Goal: Task Accomplishment & Management: Manage account settings

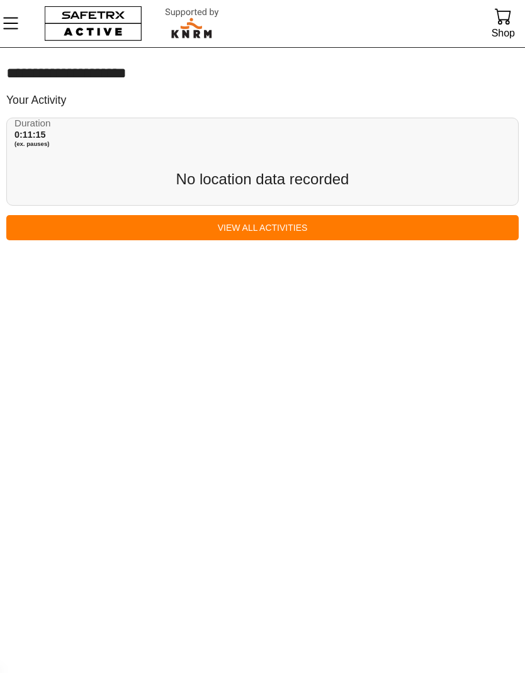
click at [283, 215] on link "View All Activities" at bounding box center [262, 227] width 512 height 25
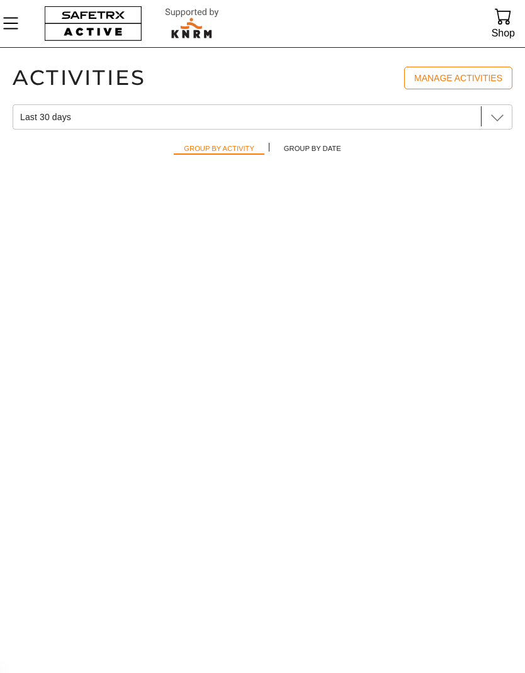
click at [366, 270] on main "Activities Manage Activities Last 30 days Last 30 days Group by Activity Group …" at bounding box center [262, 360] width 525 height 626
click at [19, 28] on icon "Menu" at bounding box center [10, 23] width 21 height 21
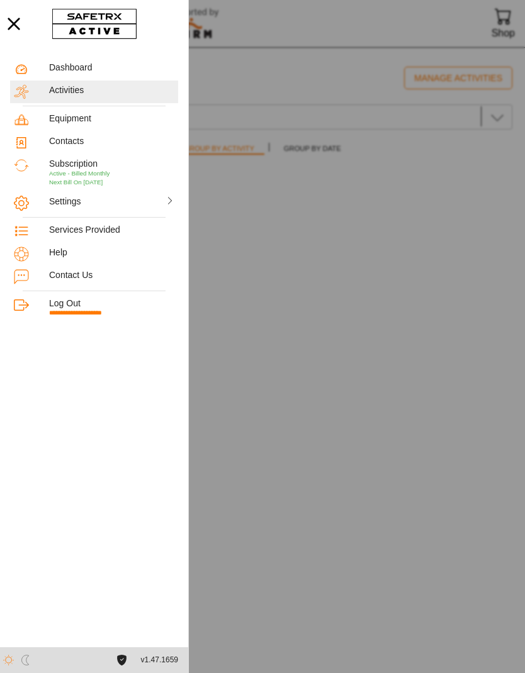
click at [94, 132] on div "Contacts" at bounding box center [94, 142] width 168 height 23
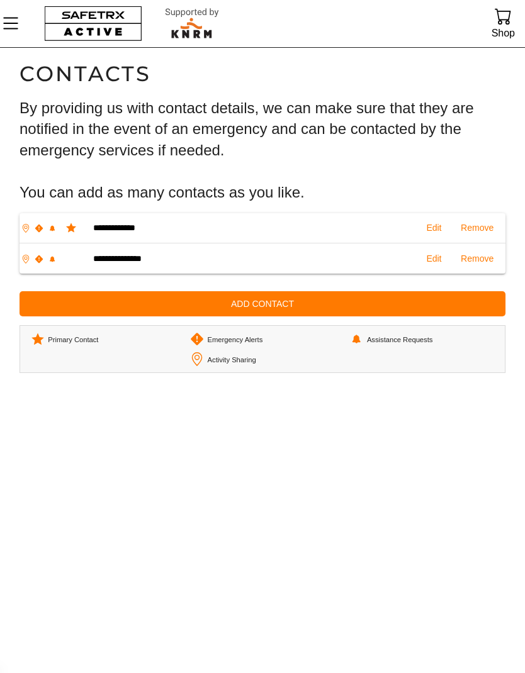
click at [18, 30] on icon "Menu" at bounding box center [10, 23] width 21 height 21
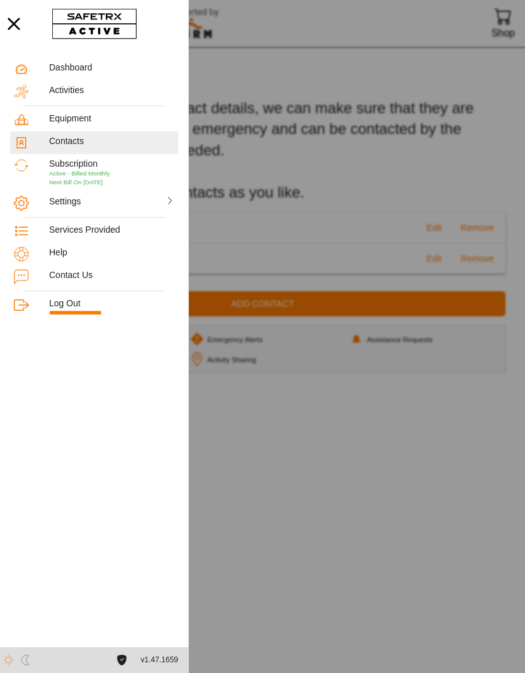
click at [99, 123] on div "Equipment" at bounding box center [111, 118] width 125 height 11
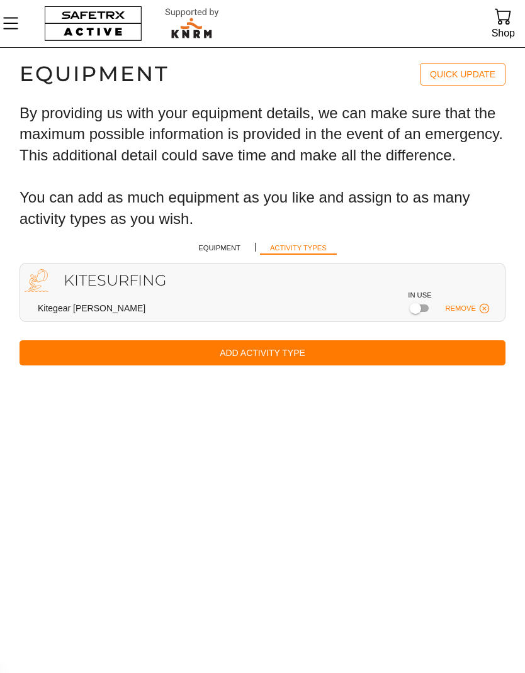
click at [413, 304] on div at bounding box center [415, 308] width 11 height 11
click at [255, 294] on div "Kitesurfing Kitegear [PERSON_NAME] Remove" at bounding box center [263, 292] width 486 height 59
click at [474, 73] on span "Quick Update" at bounding box center [462, 74] width 65 height 9
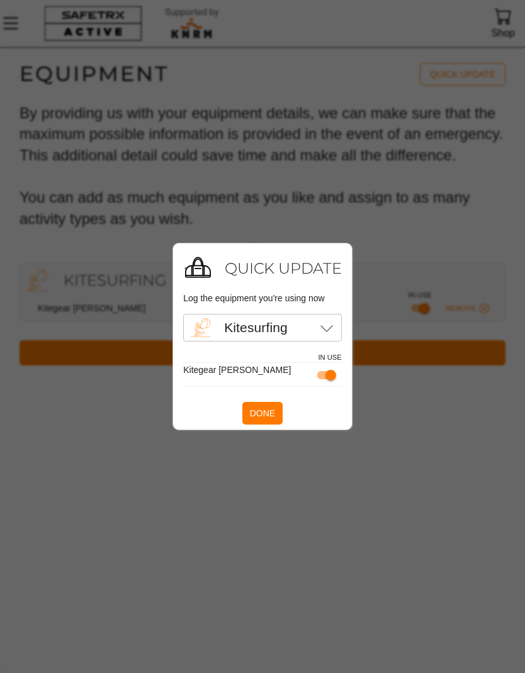
click at [266, 419] on span "Done" at bounding box center [262, 413] width 25 height 15
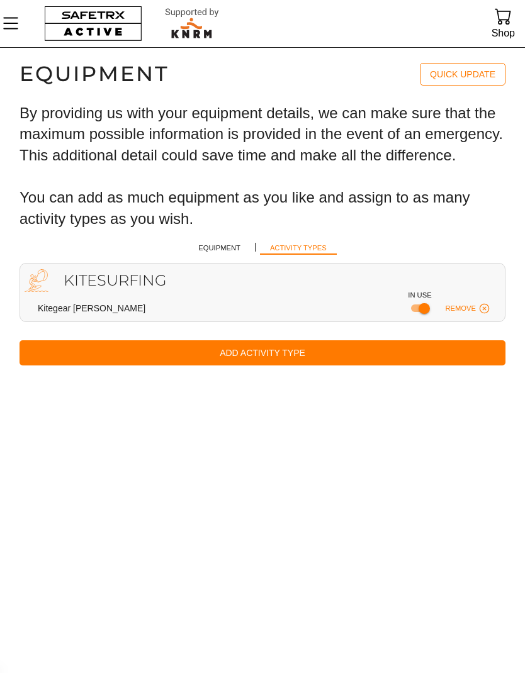
click at [216, 243] on span "Equipment" at bounding box center [219, 248] width 42 height 12
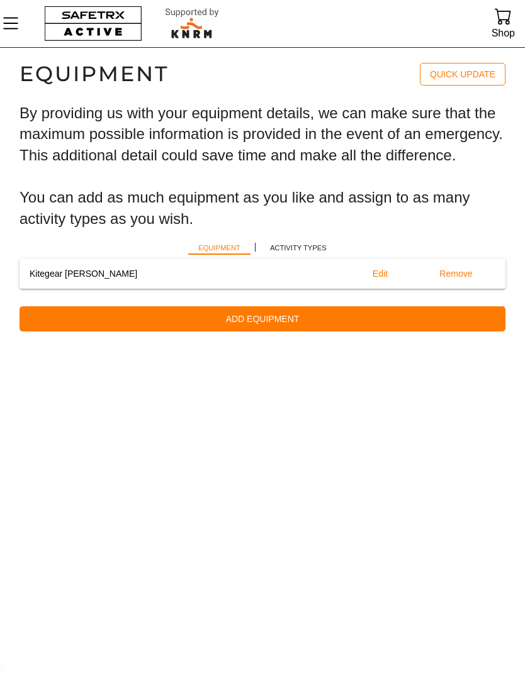
click at [307, 245] on span "Activity Types" at bounding box center [298, 248] width 57 height 12
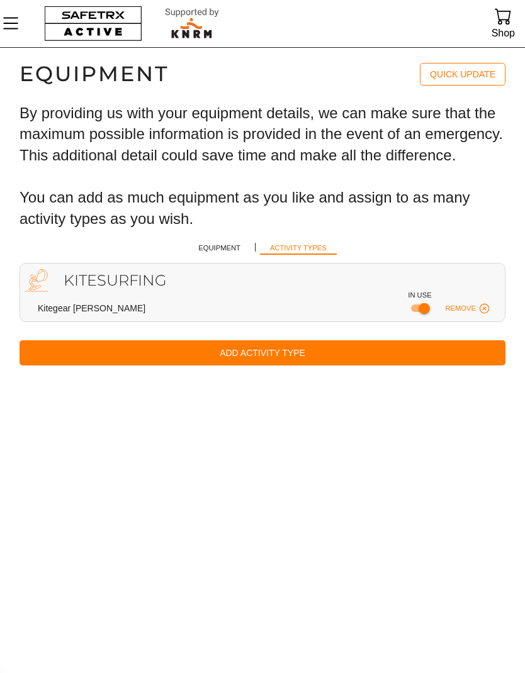
click at [238, 242] on span "Equipment" at bounding box center [219, 248] width 42 height 12
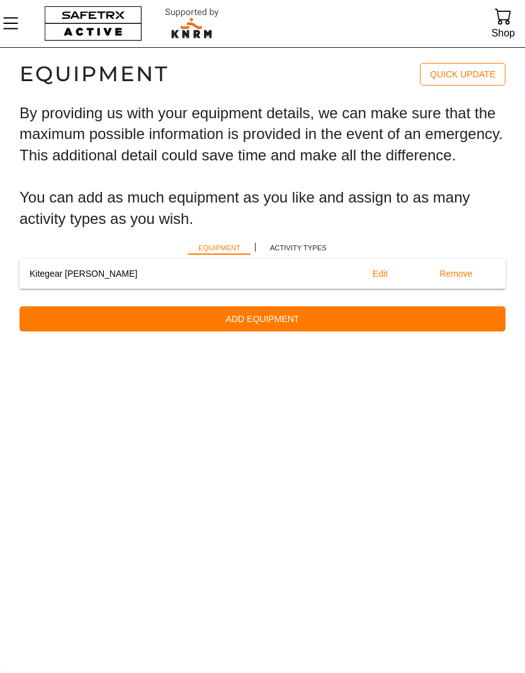
click at [300, 242] on span "Activity Types" at bounding box center [298, 248] width 57 height 12
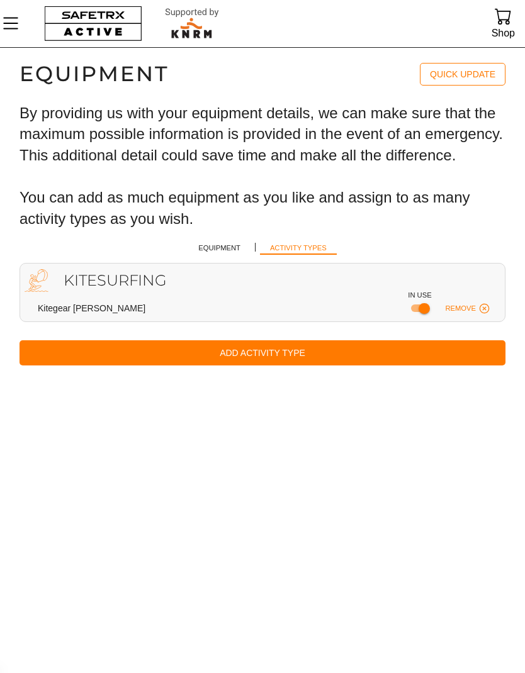
click at [20, 28] on icon "Menu" at bounding box center [10, 23] width 21 height 21
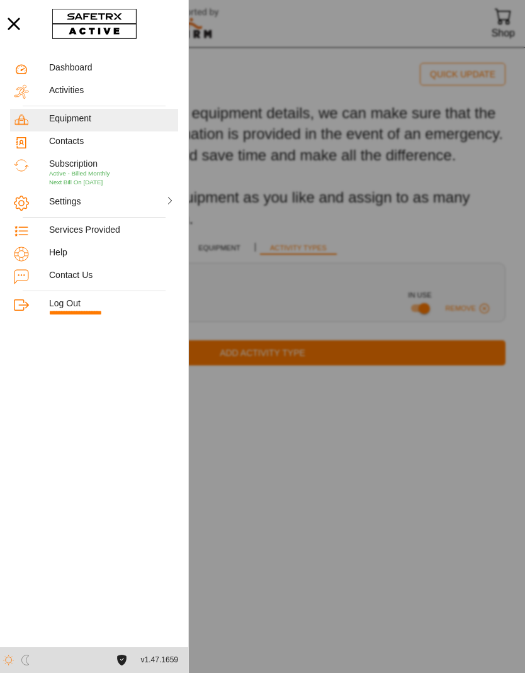
click at [101, 66] on div "Dashboard" at bounding box center [111, 67] width 125 height 11
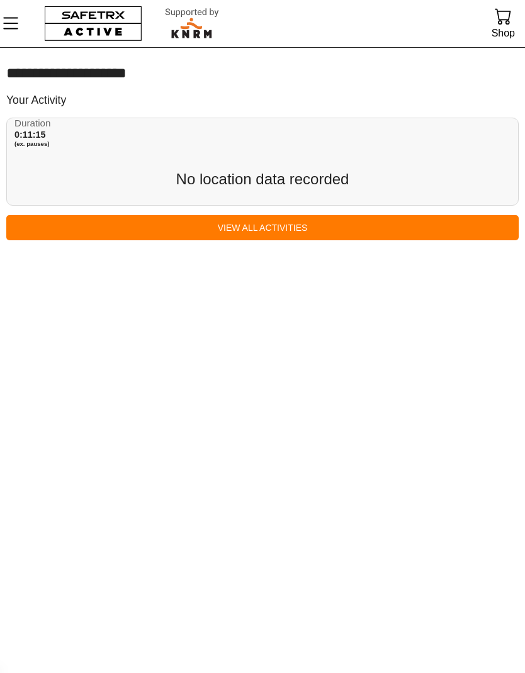
click at [289, 225] on span "View All Activities" at bounding box center [262, 227] width 492 height 15
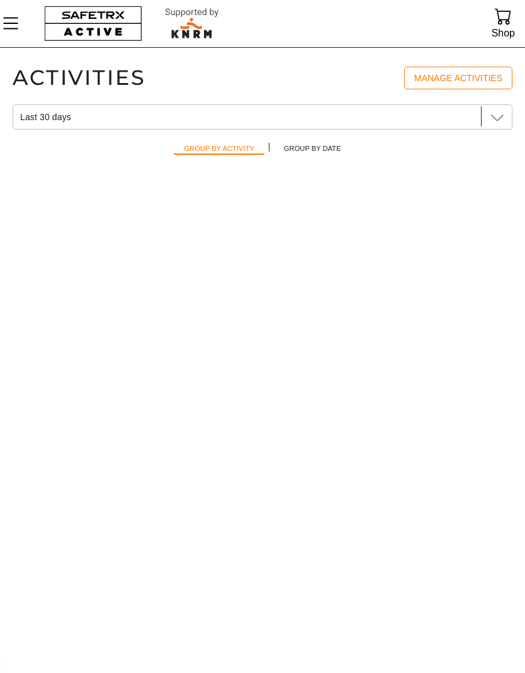
click at [19, 28] on icon "Menu" at bounding box center [10, 23] width 21 height 21
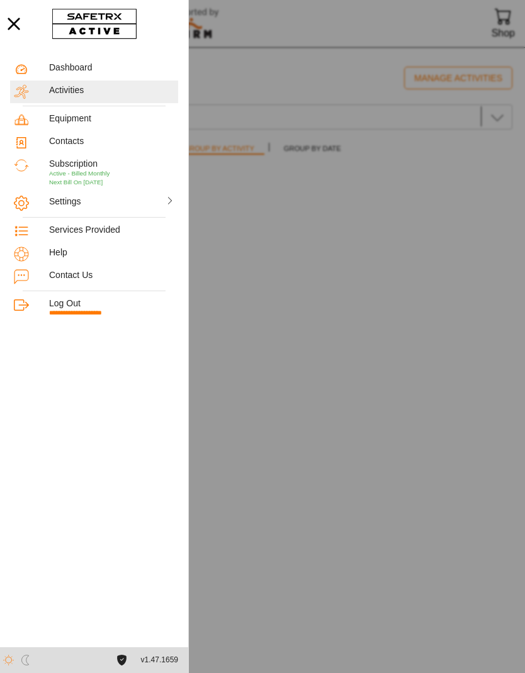
click at [111, 172] on p "Active - Billed Monthly Next Bill On [DATE]" at bounding box center [111, 177] width 125 height 17
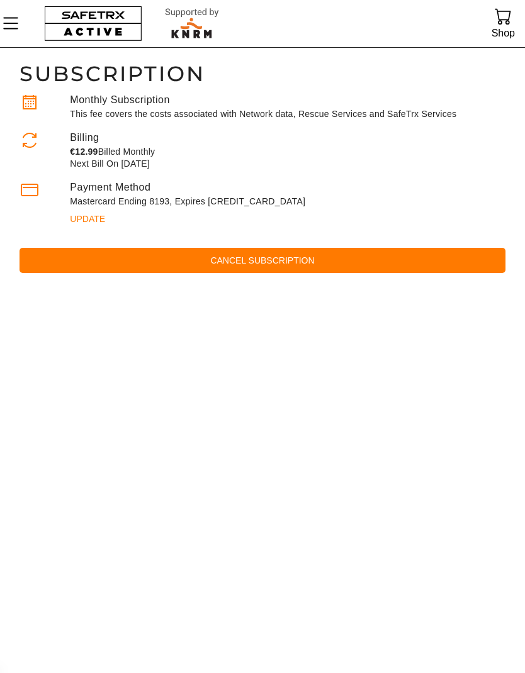
click at [21, 23] on icon "Menu" at bounding box center [10, 23] width 21 height 21
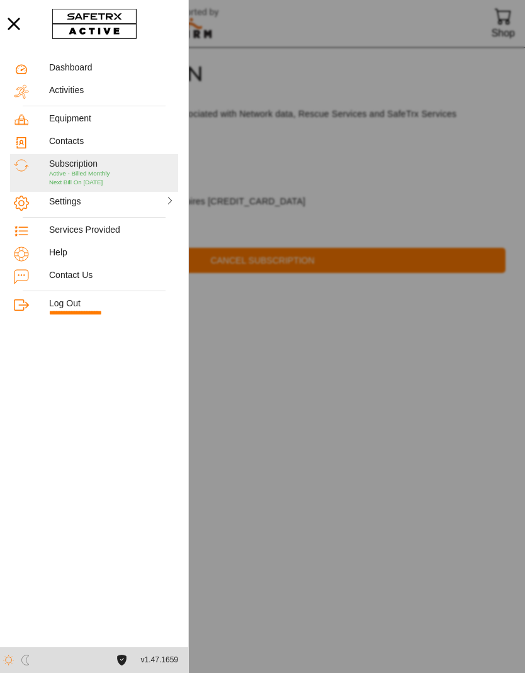
click at [108, 200] on div "Settings" at bounding box center [79, 201] width 60 height 11
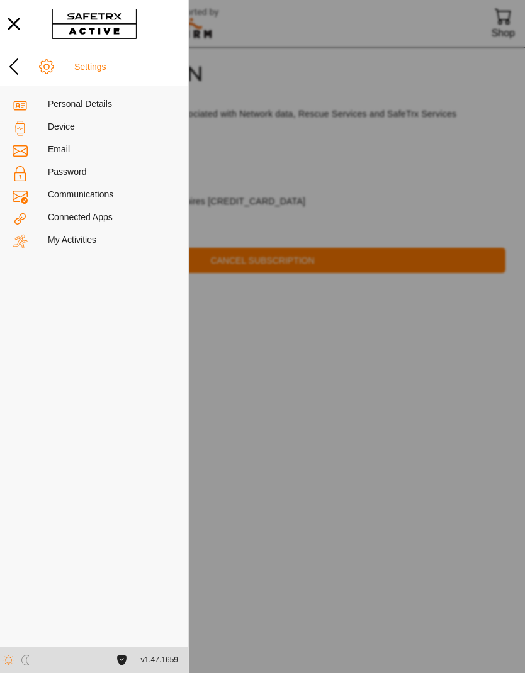
click at [74, 126] on div "Device" at bounding box center [112, 126] width 128 height 11
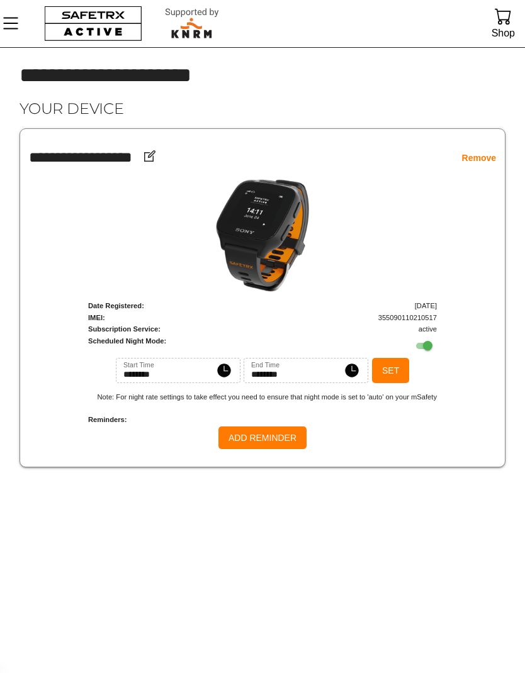
click at [17, 30] on icon "Menu" at bounding box center [10, 23] width 21 height 21
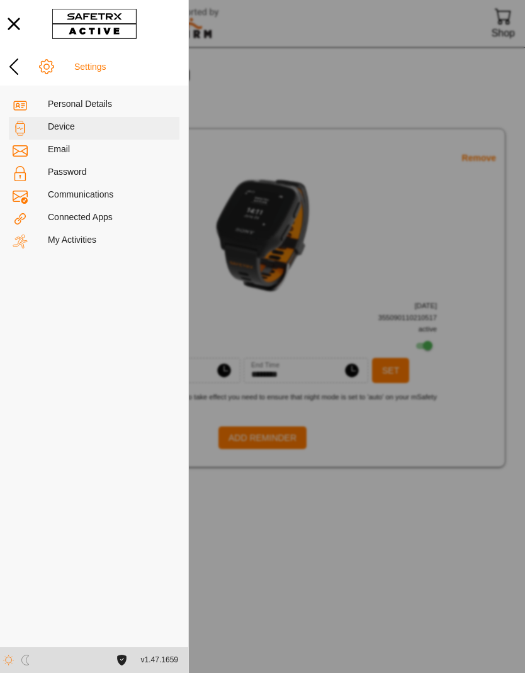
click at [98, 245] on div "My Activities" at bounding box center [112, 240] width 128 height 11
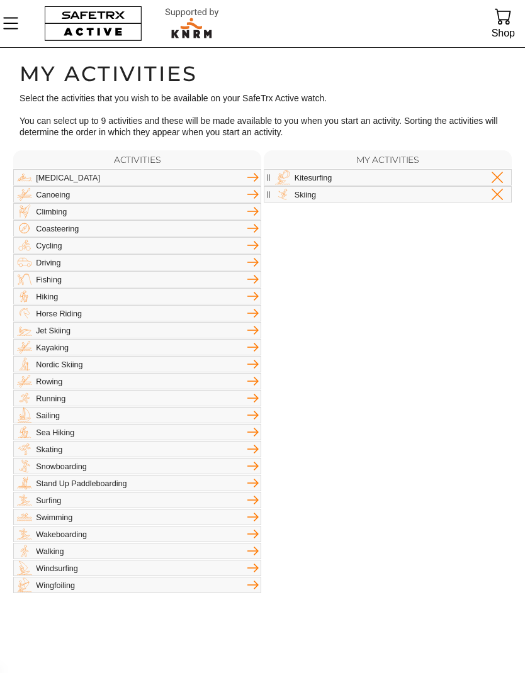
click at [429, 186] on div "Skiing" at bounding box center [388, 194] width 248 height 16
click at [13, 24] on icon "Menu" at bounding box center [10, 24] width 15 height 12
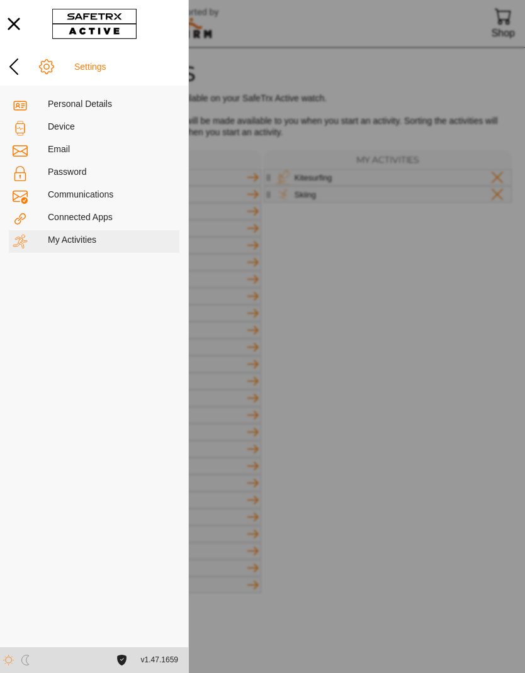
click at [77, 138] on div "Device" at bounding box center [94, 128] width 170 height 23
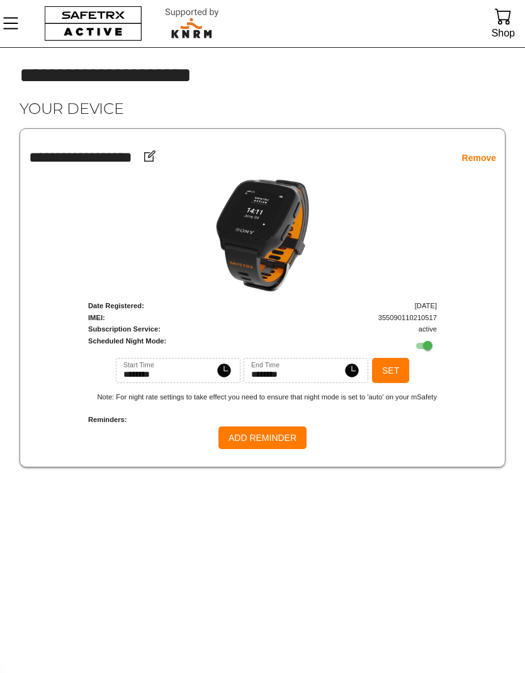
click at [16, 28] on icon "Menu" at bounding box center [10, 23] width 21 height 21
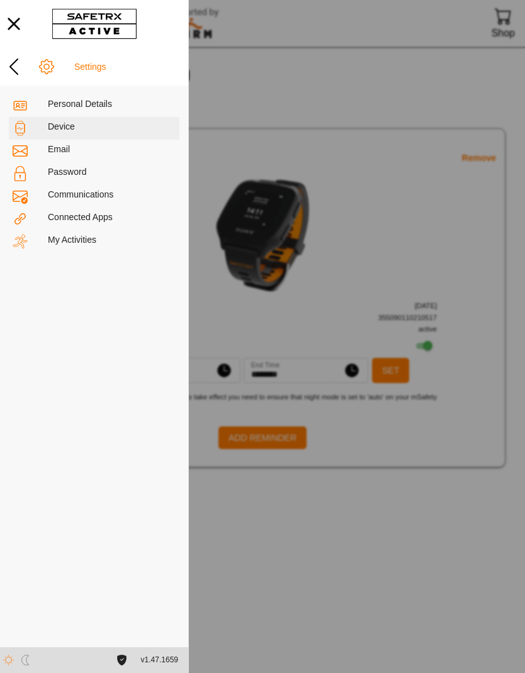
click at [432, 210] on div at bounding box center [262, 336] width 525 height 673
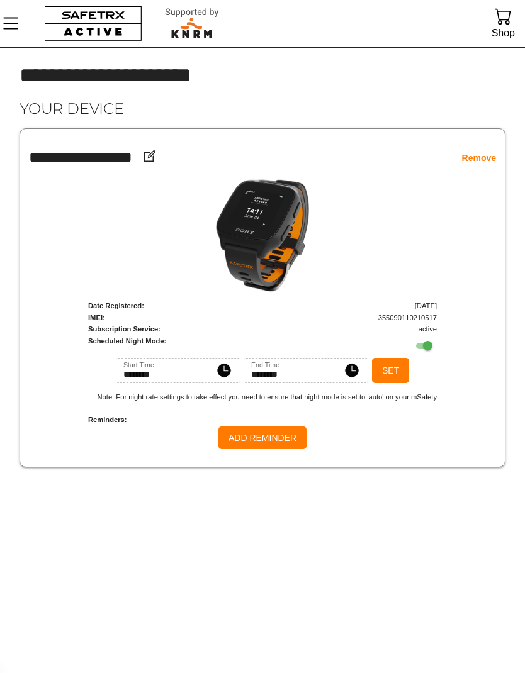
click at [10, 23] on icon "Menu" at bounding box center [10, 23] width 21 height 21
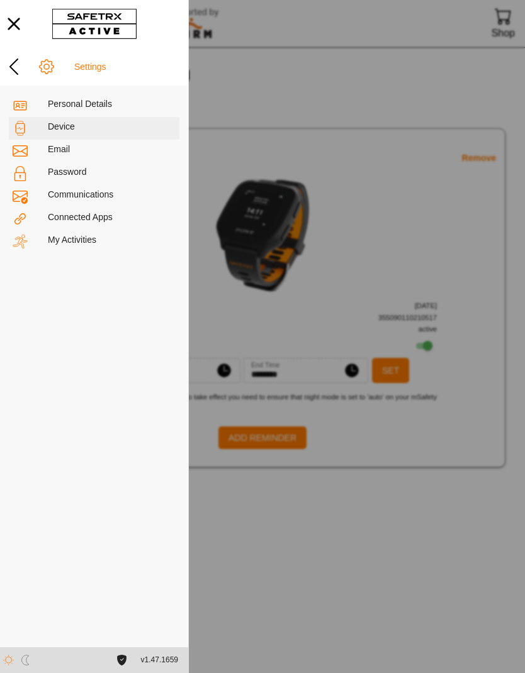
click at [94, 218] on div "Connected Apps" at bounding box center [112, 217] width 128 height 11
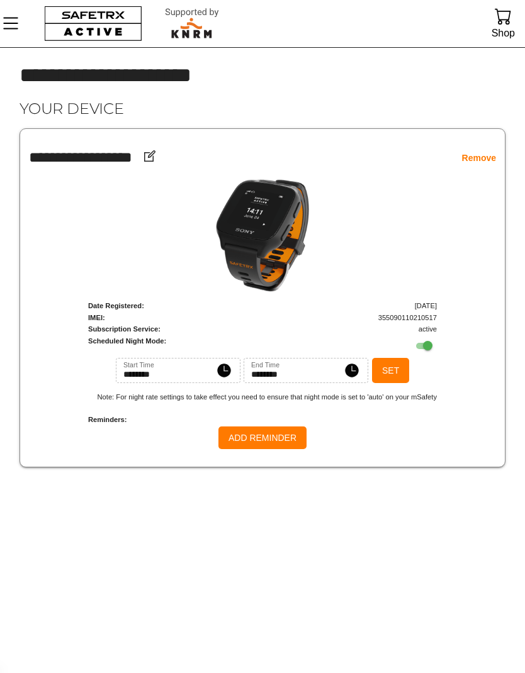
click at [14, 31] on icon "Menu" at bounding box center [10, 23] width 21 height 21
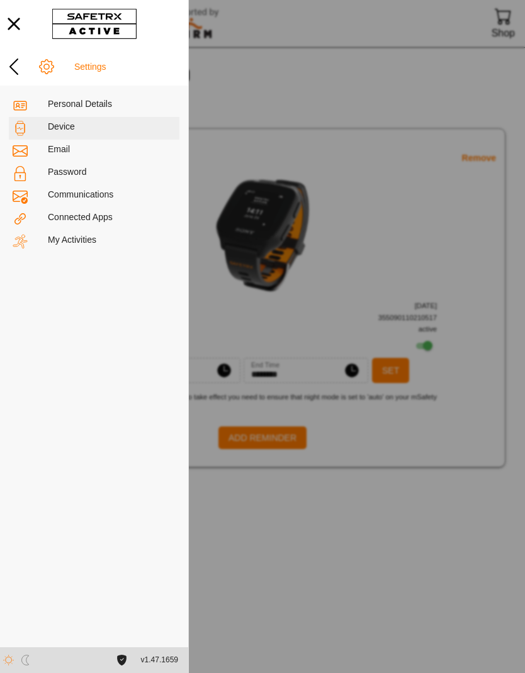
click at [14, 65] on icon at bounding box center [14, 67] width 20 height 20
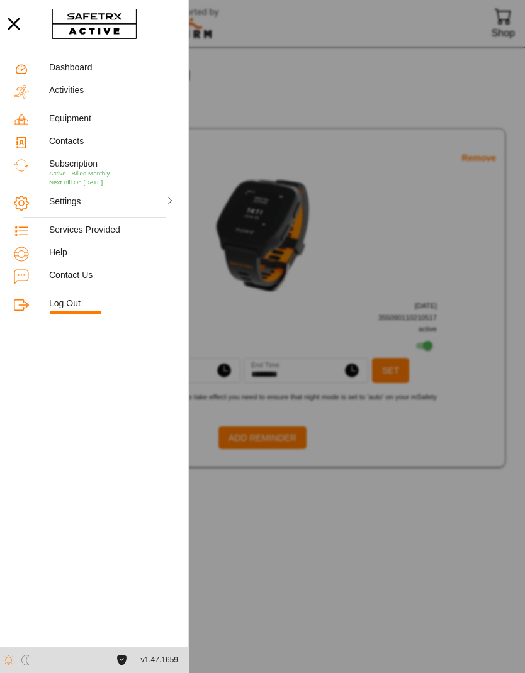
click at [108, 252] on div "Help" at bounding box center [111, 252] width 125 height 11
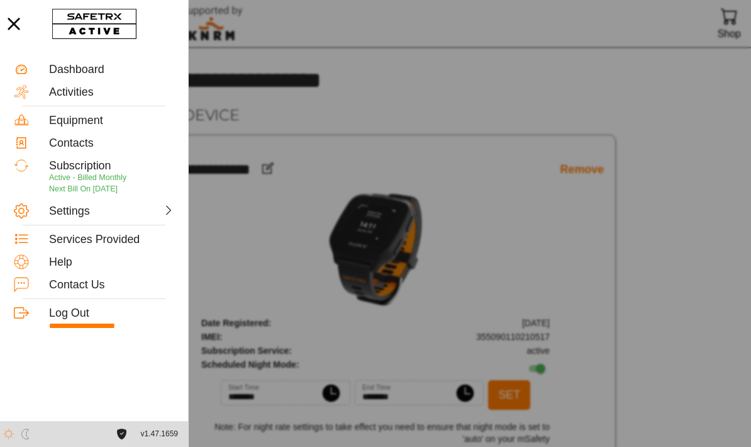
click at [475, 116] on div at bounding box center [375, 223] width 751 height 447
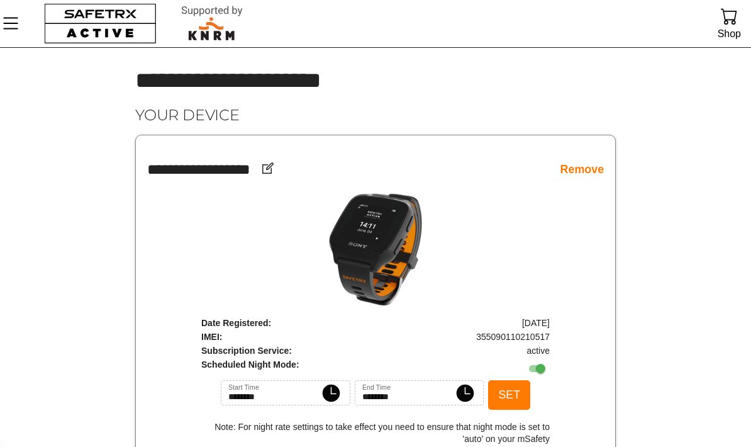
click at [1, 18] on icon "Menu" at bounding box center [10, 23] width 21 height 21
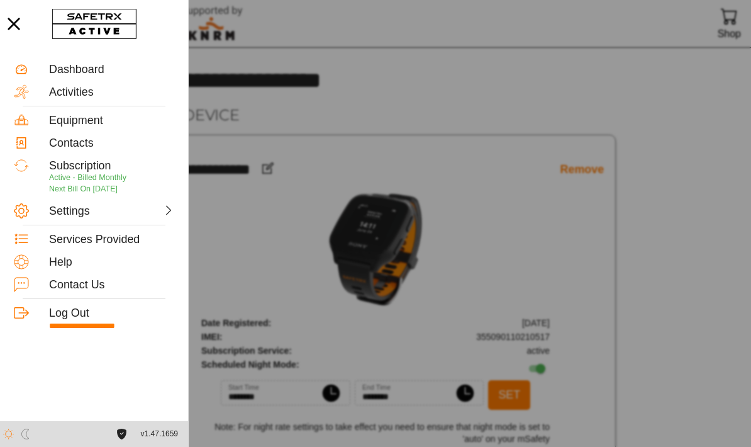
click at [90, 152] on div "Contacts" at bounding box center [94, 142] width 168 height 23
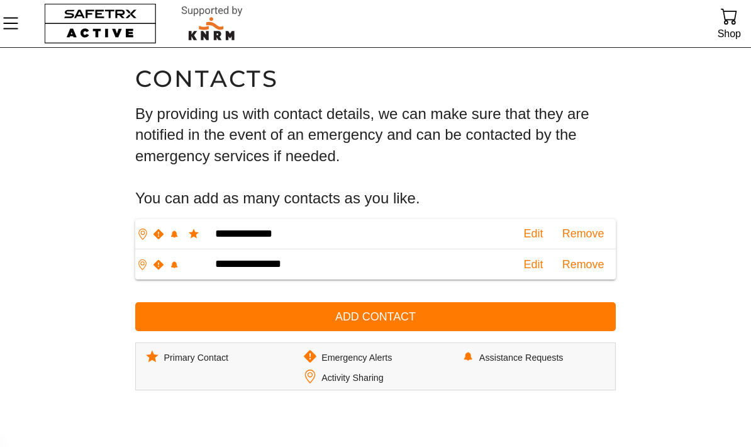
click at [524, 264] on span "Edit" at bounding box center [534, 265] width 20 height 20
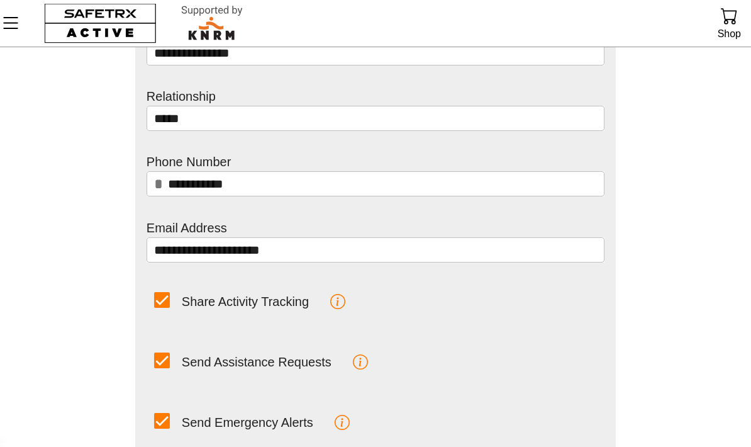
scroll to position [88, 0]
click at [260, 306] on div "Share Activity Tracking" at bounding box center [245, 301] width 127 height 15
click at [0, 0] on input "Share Activity Tracking" at bounding box center [0, 0] width 0 height 0
click at [176, 364] on div at bounding box center [162, 359] width 31 height 31
click at [171, 423] on div at bounding box center [162, 420] width 31 height 31
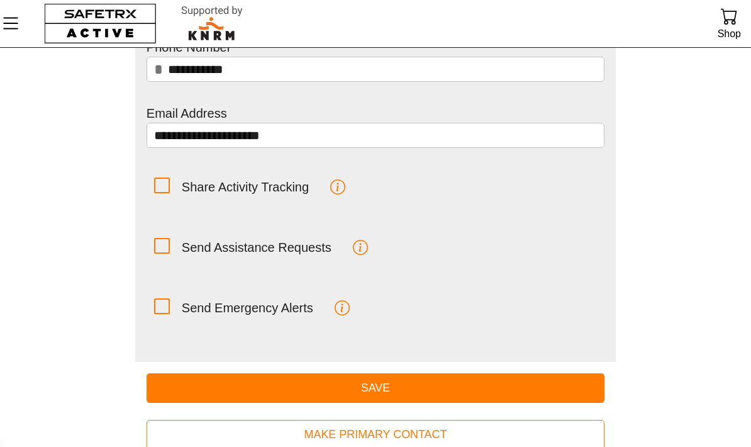
click at [448, 381] on span "Save" at bounding box center [376, 388] width 438 height 20
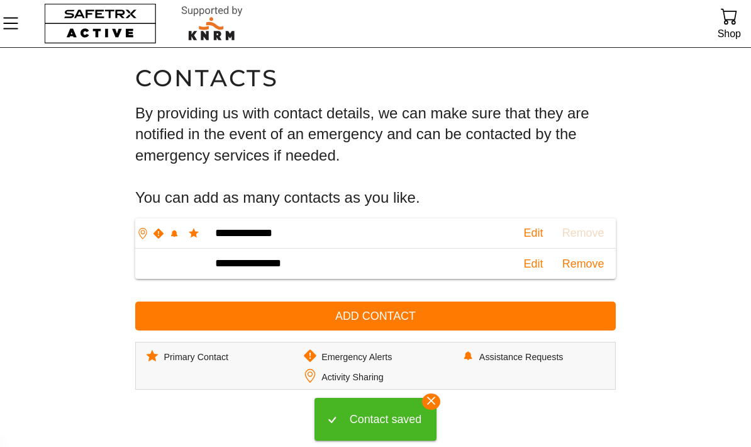
scroll to position [0, 0]
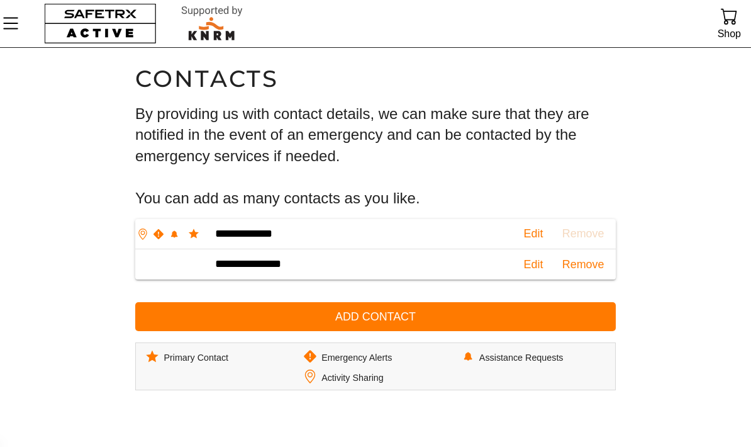
click at [524, 261] on span "Edit" at bounding box center [534, 265] width 20 height 20
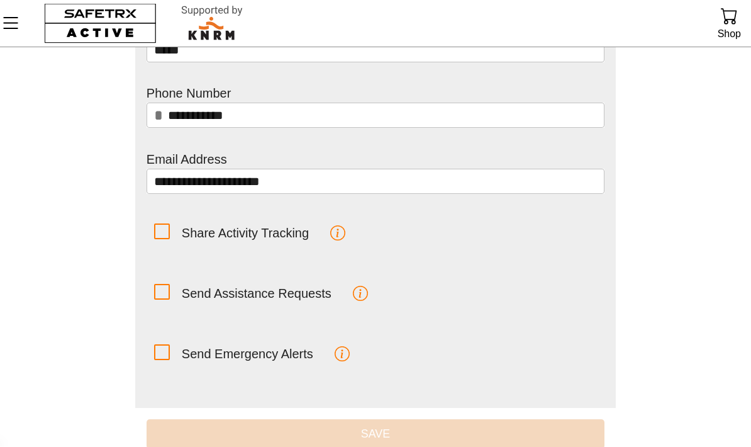
scroll to position [157, 0]
click at [164, 226] on icon at bounding box center [161, 231] width 13 height 13
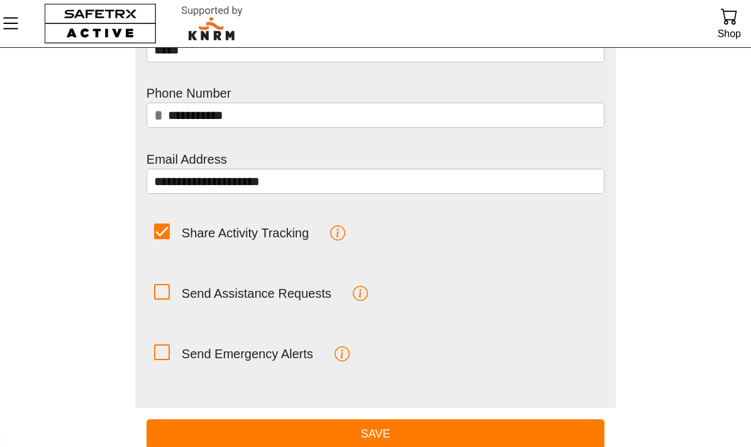
click at [161, 293] on icon at bounding box center [161, 291] width 13 height 13
click at [163, 352] on icon at bounding box center [161, 351] width 13 height 13
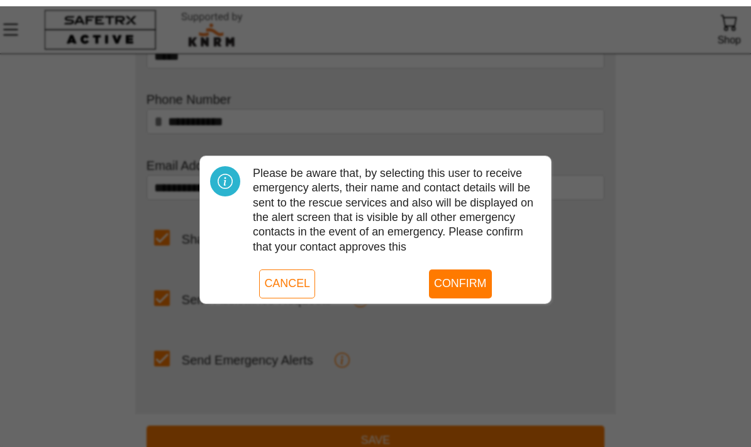
click at [454, 274] on span "Confirm" at bounding box center [460, 277] width 53 height 20
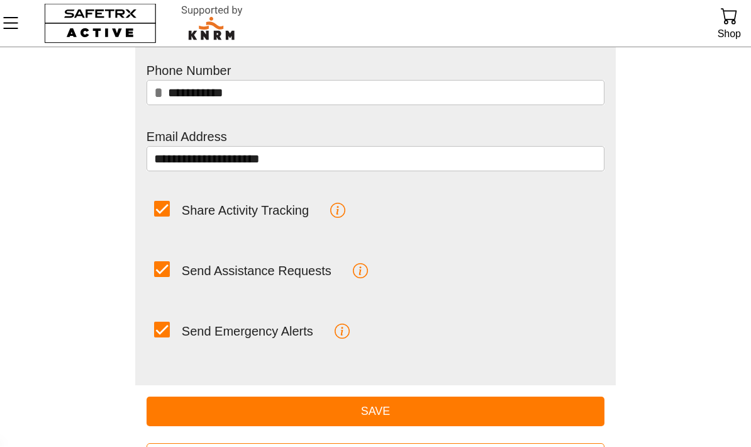
scroll to position [179, 0]
click at [449, 413] on span "Save" at bounding box center [376, 411] width 438 height 20
